Goal: Task Accomplishment & Management: Use online tool/utility

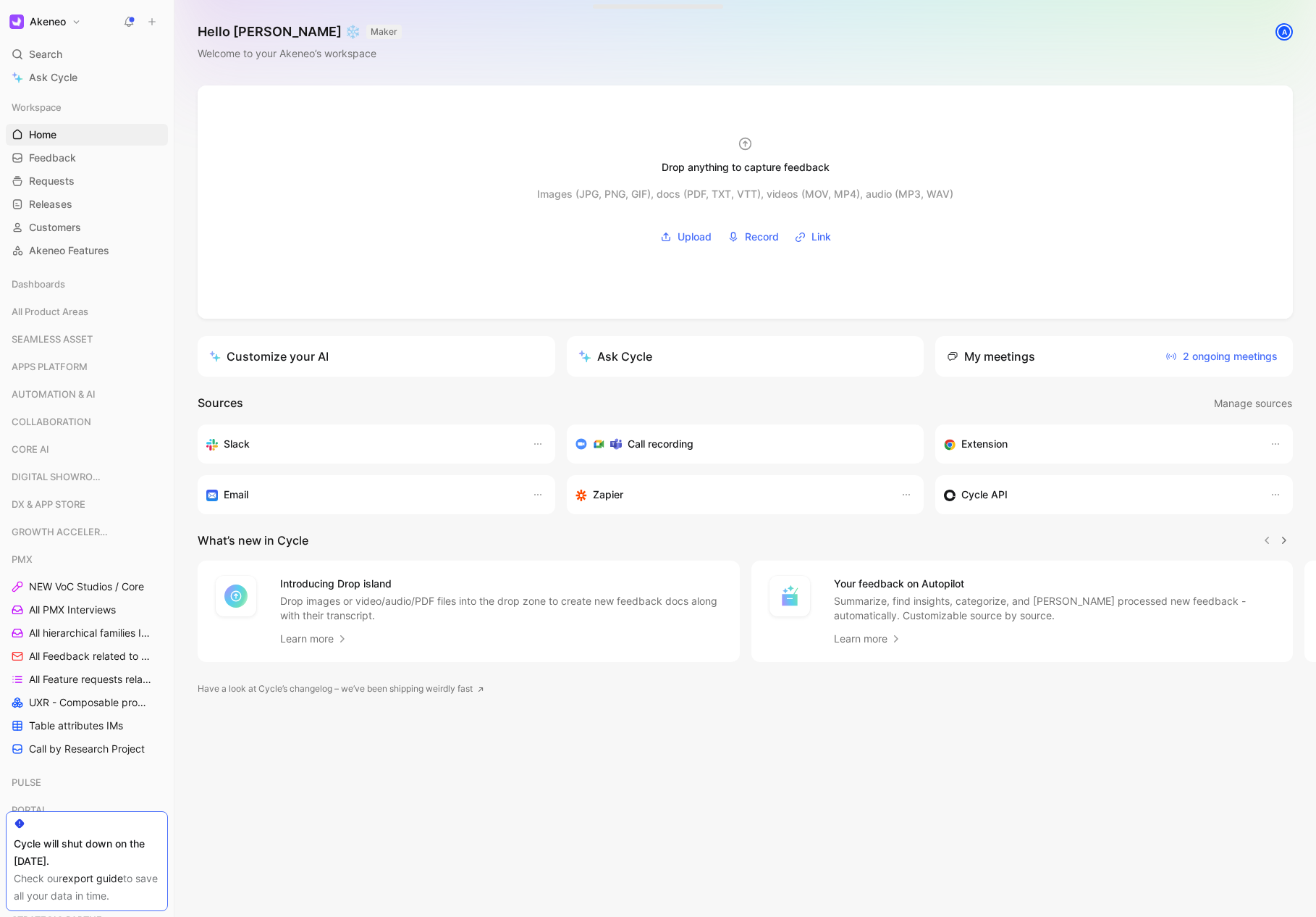
click at [1123, 369] on div "My meetings 2 ongoing meetings" at bounding box center [1114, 356] width 357 height 40
click at [1223, 357] on span "2 ongoing meetings" at bounding box center [1222, 356] width 112 height 17
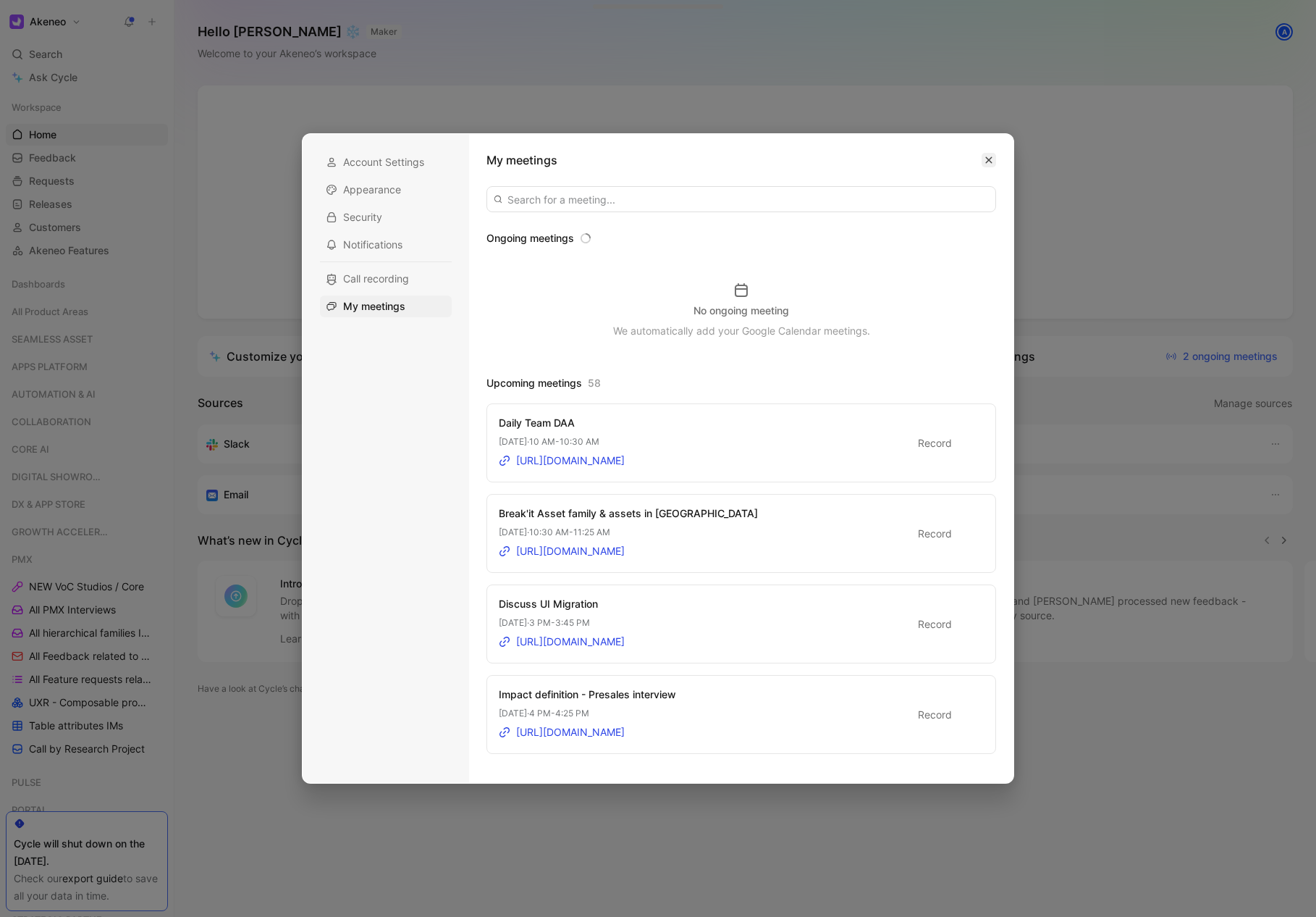
click at [989, 163] on icon "button" at bounding box center [989, 160] width 9 height 9
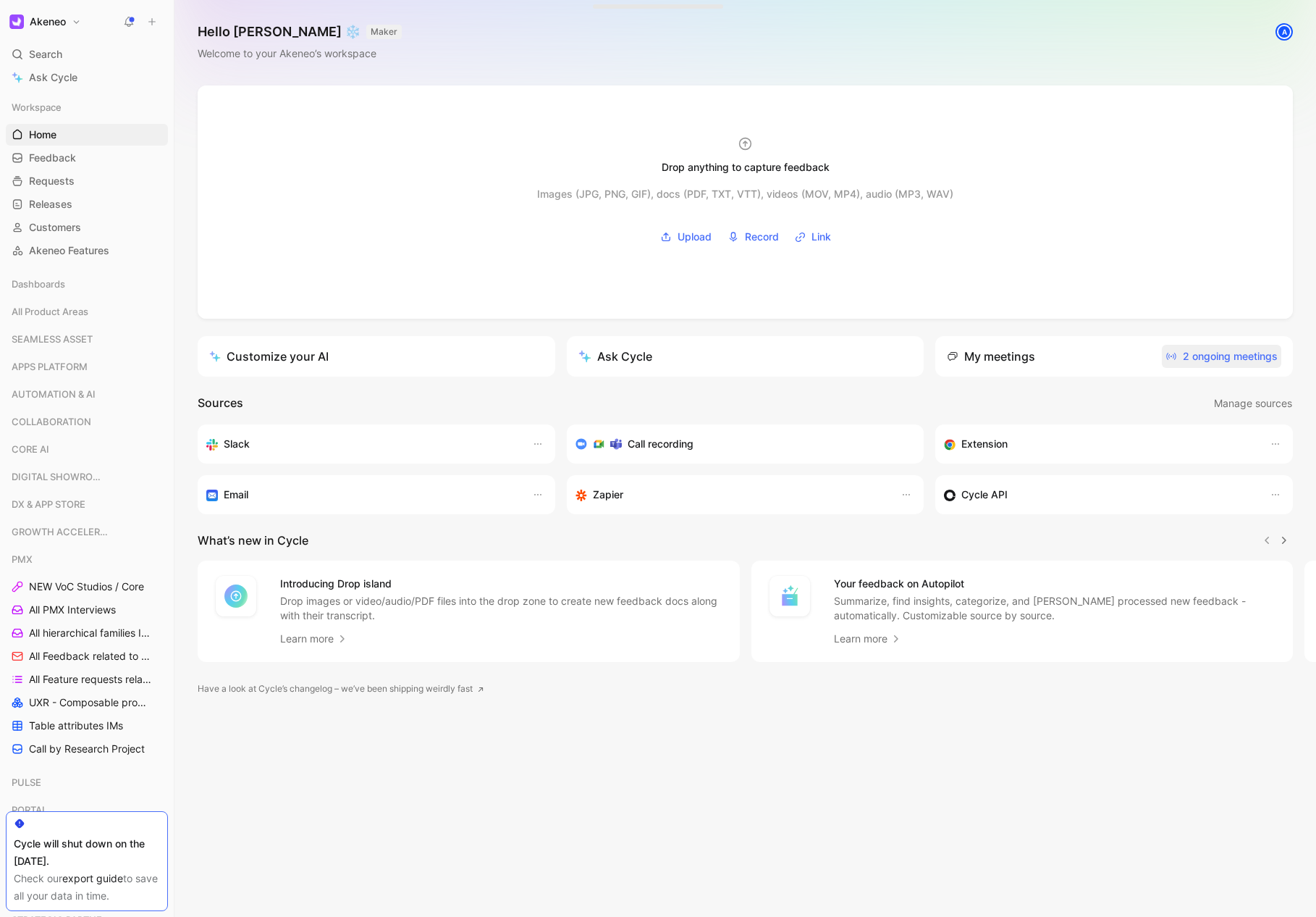
click at [1235, 364] on span "2 ongoing meetings" at bounding box center [1222, 356] width 112 height 17
click at [1234, 354] on span "1 ongoing meeting" at bounding box center [1225, 356] width 105 height 17
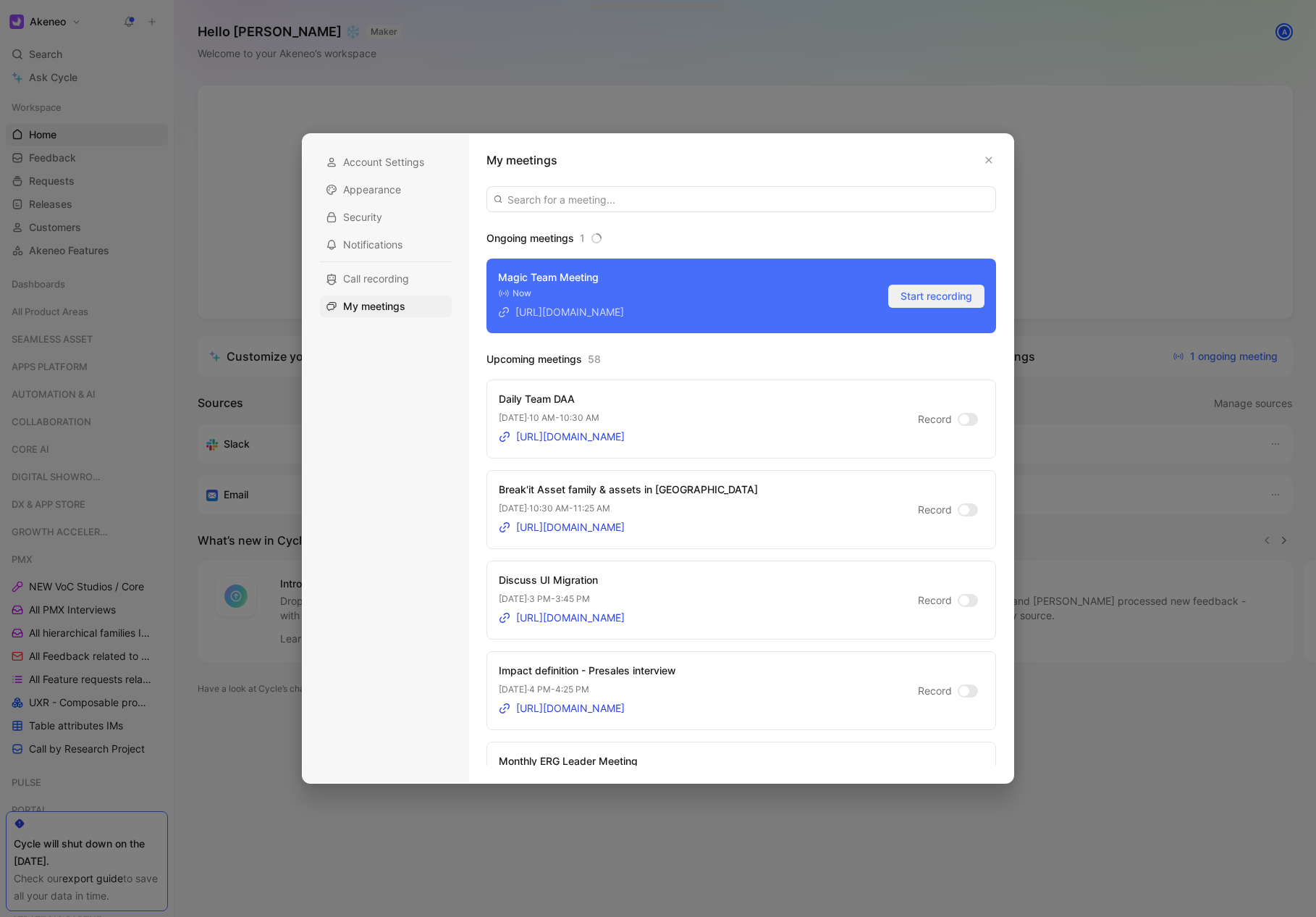
click at [913, 296] on span "Start recording" at bounding box center [936, 295] width 72 height 17
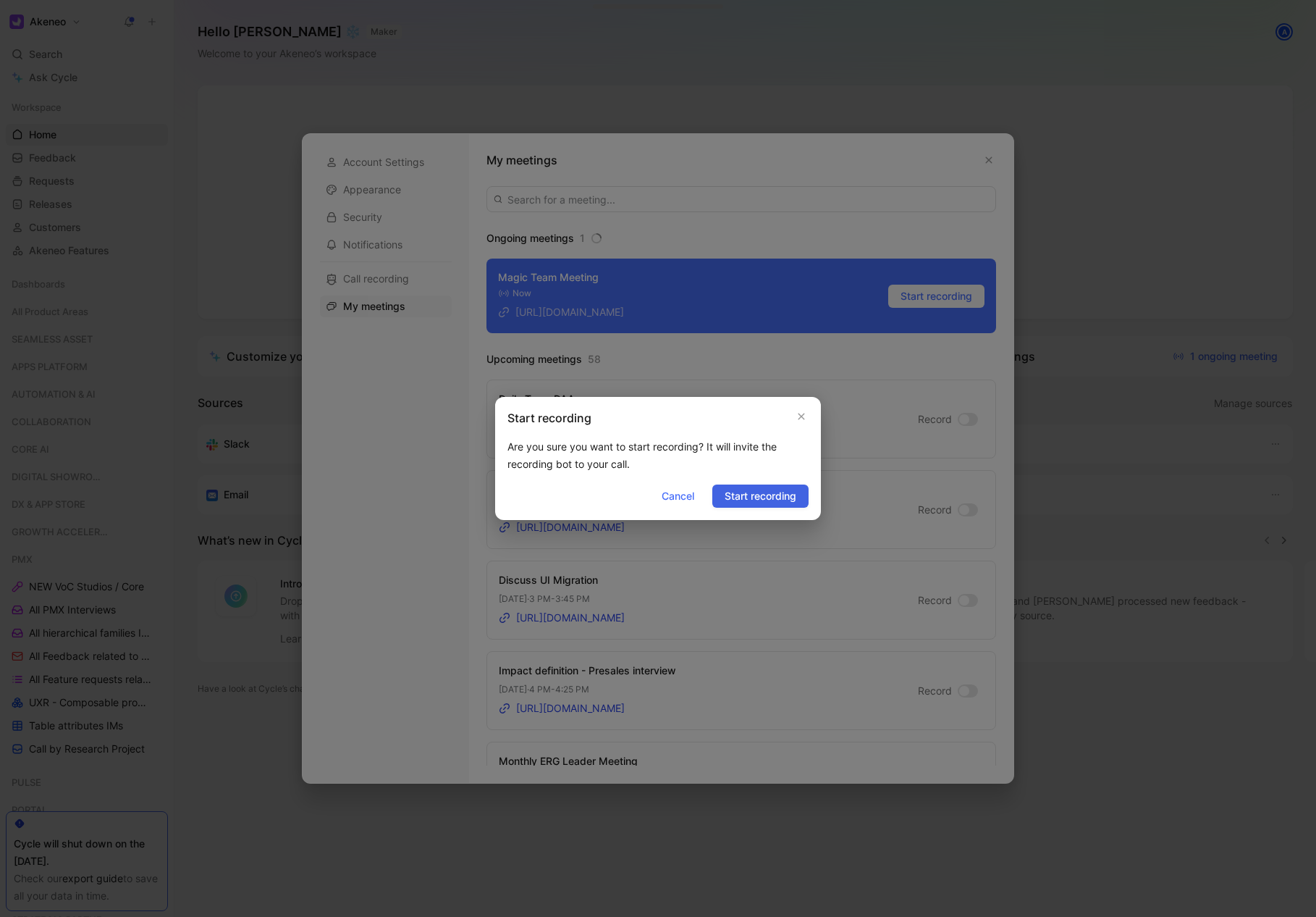
click at [759, 499] on span "Start recording" at bounding box center [760, 496] width 72 height 17
